Goal: Navigation & Orientation: Find specific page/section

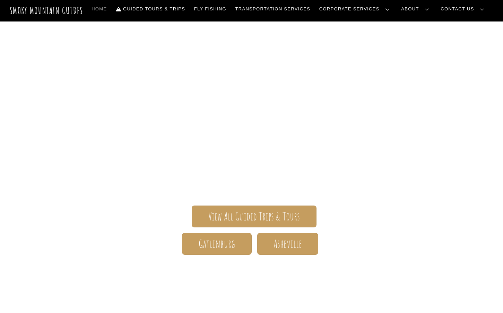
click at [0, 0] on link "Contact Us" at bounding box center [0, 0] width 0 height 0
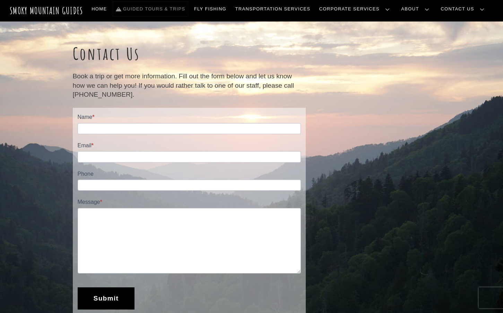
click at [188, 6] on link "Guided Tours & Trips" at bounding box center [150, 9] width 75 height 15
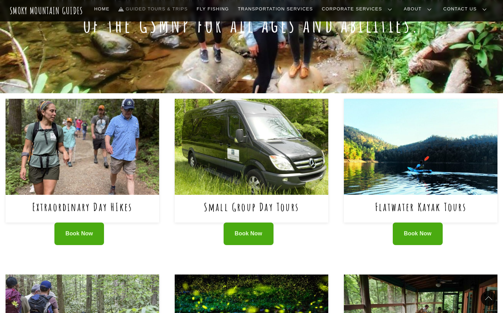
scroll to position [208, 0]
